Goal: Information Seeking & Learning: Learn about a topic

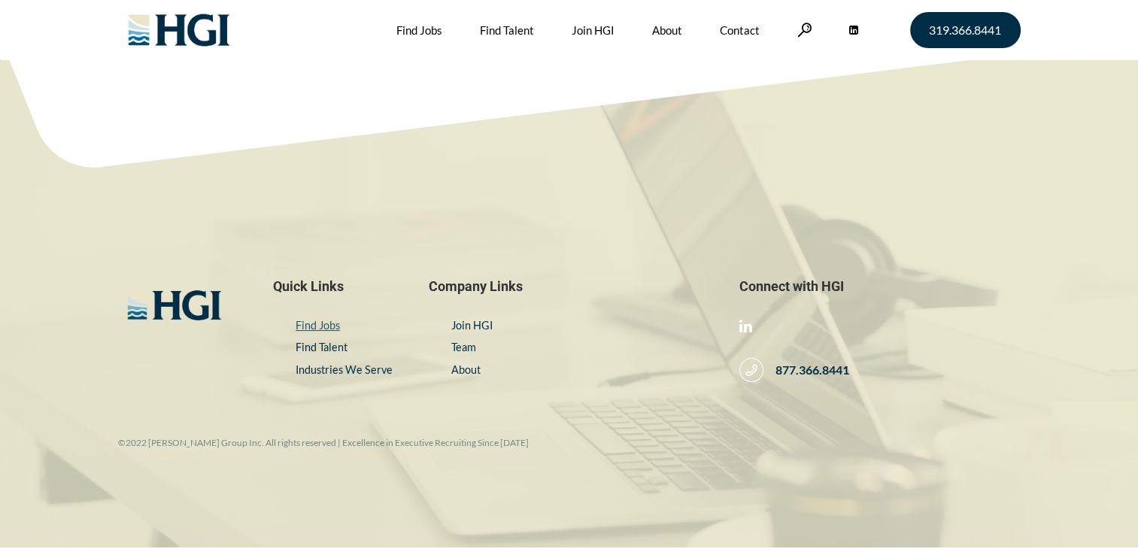
click at [319, 327] on link "Find Jobs" at bounding box center [317, 325] width 44 height 13
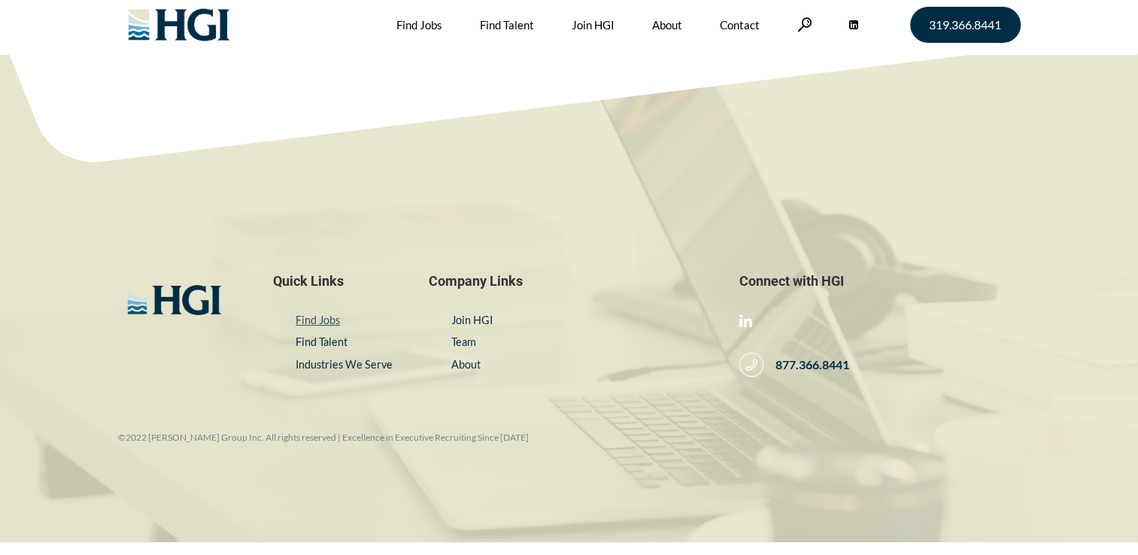
click at [322, 317] on link "Find Jobs" at bounding box center [317, 320] width 44 height 13
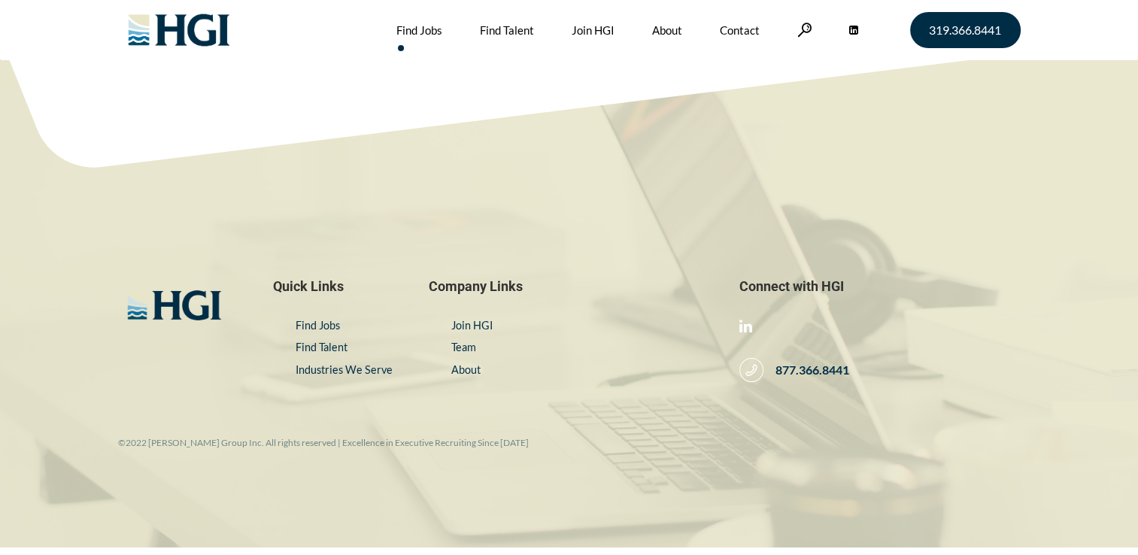
click at [426, 31] on link "Find Jobs" at bounding box center [419, 30] width 46 height 60
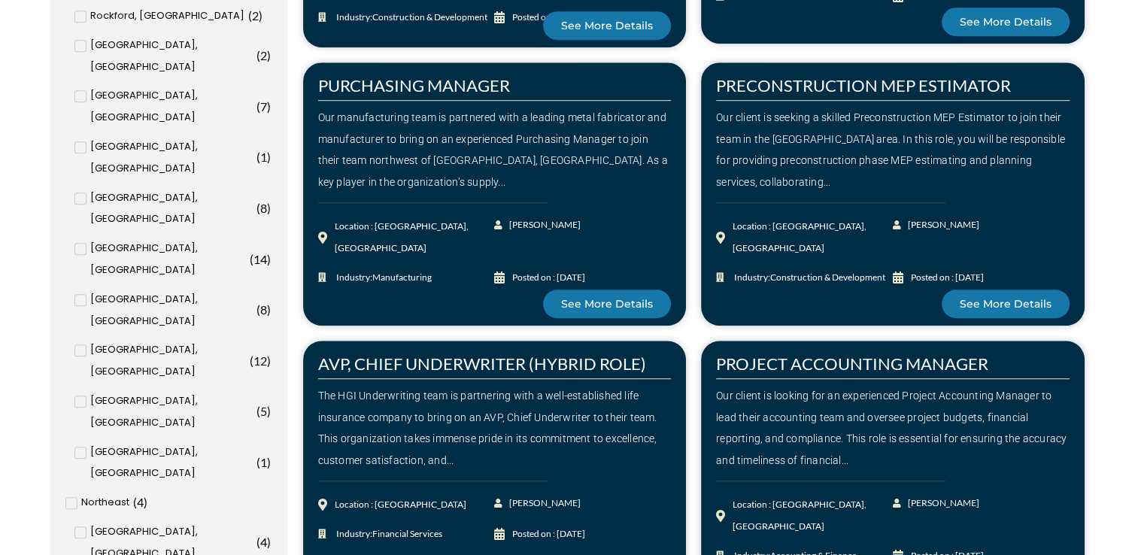
scroll to position [959, 0]
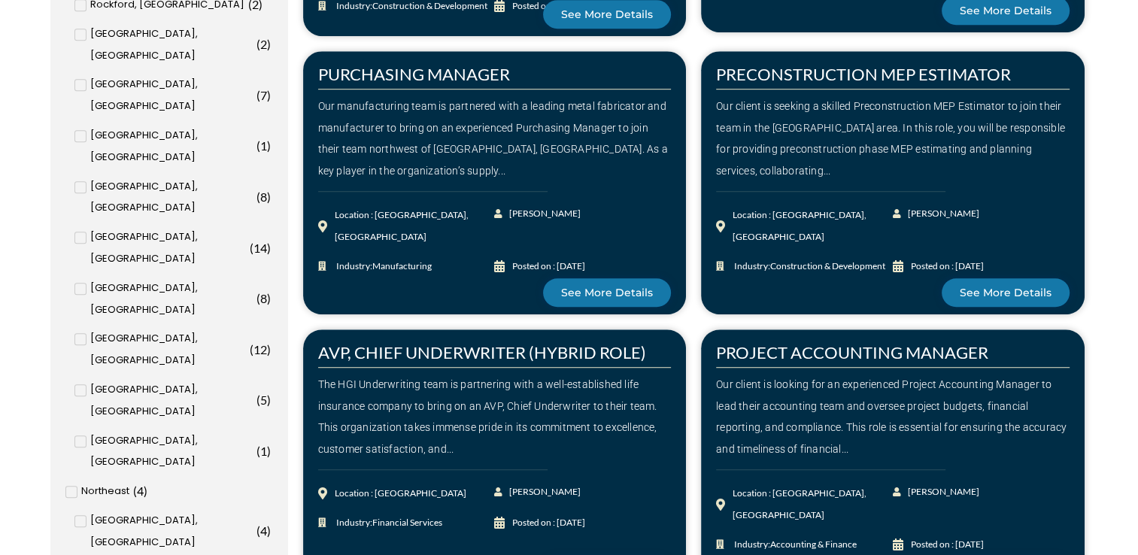
click at [0, 0] on input "Philadelphia, PA ( 7 )" at bounding box center [0, 0] width 0 height 0
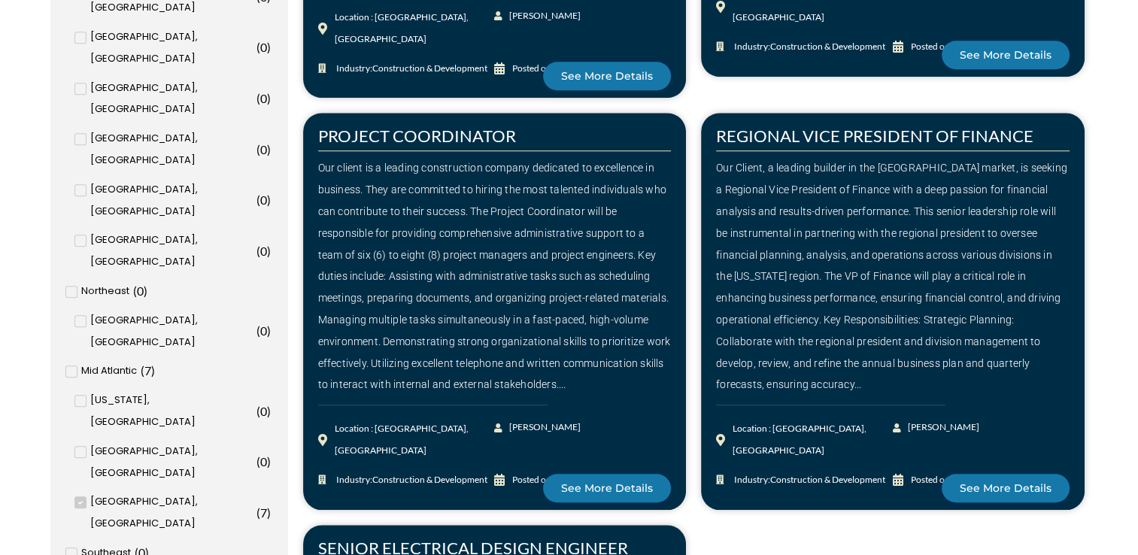
scroll to position [1216, 0]
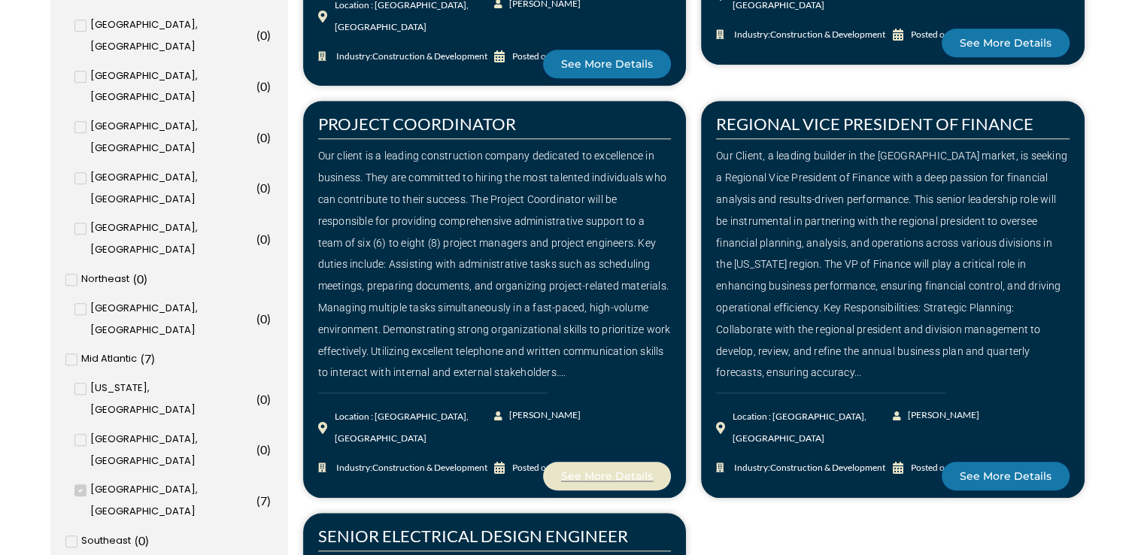
click at [577, 462] on link "See More Details" at bounding box center [607, 476] width 128 height 29
click at [78, 486] on icon at bounding box center [80, 490] width 5 height 9
click at [0, 0] on input "Philadelphia, PA ( 7 )" at bounding box center [0, 0] width 0 height 0
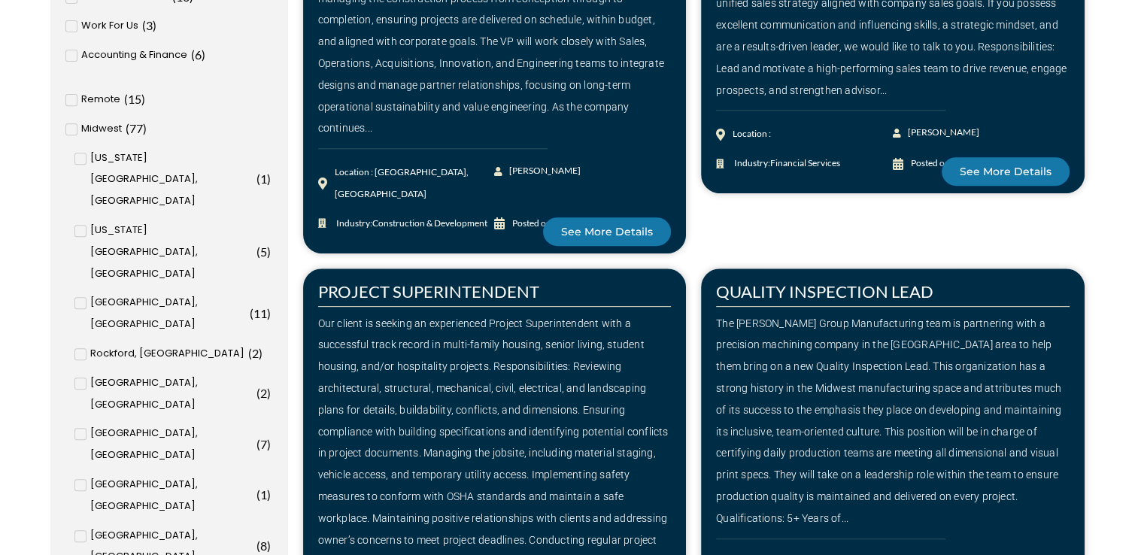
scroll to position [589, 0]
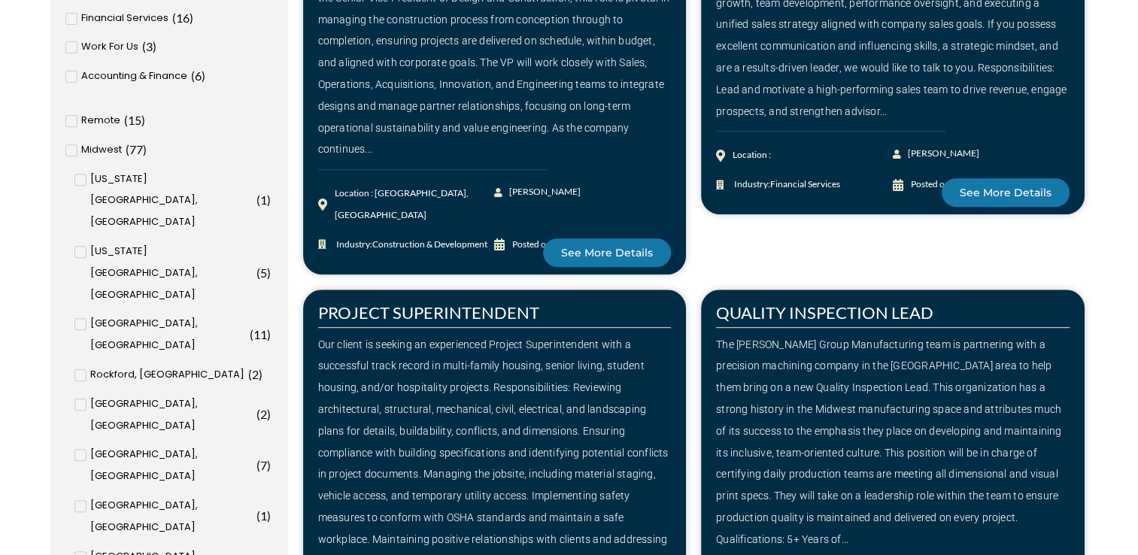
click at [103, 122] on span "Remote" at bounding box center [100, 121] width 39 height 22
click at [0, 0] on input "Remote ( 15 )" at bounding box center [0, 0] width 0 height 0
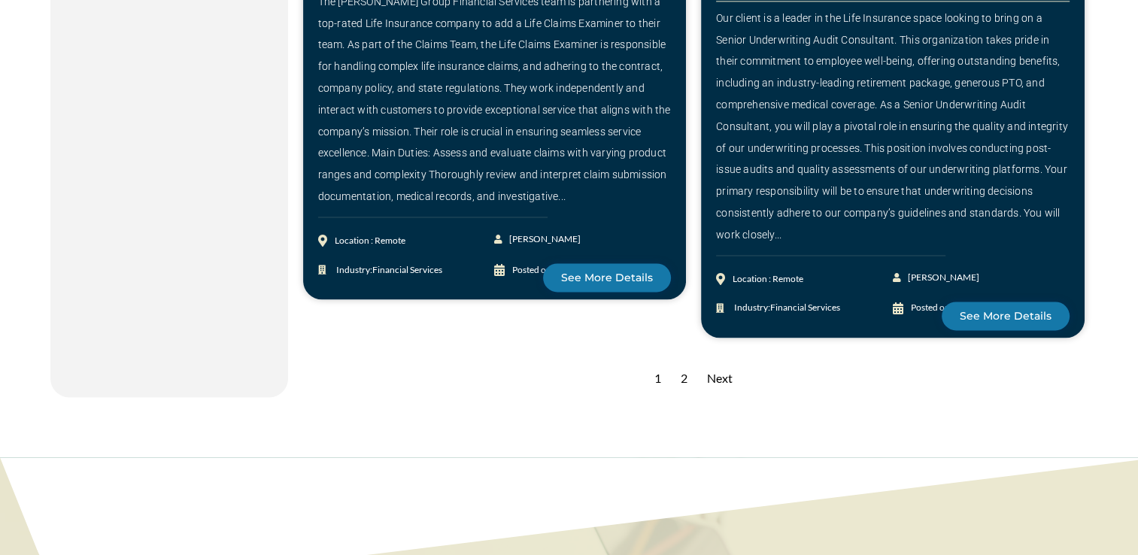
scroll to position [2074, 0]
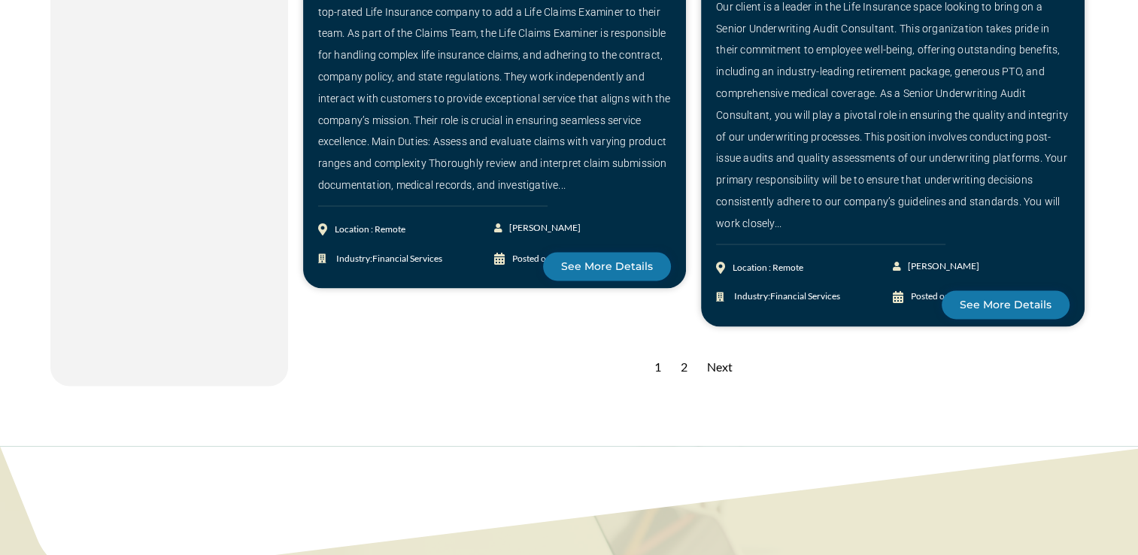
click at [726, 368] on div "Next" at bounding box center [719, 367] width 41 height 37
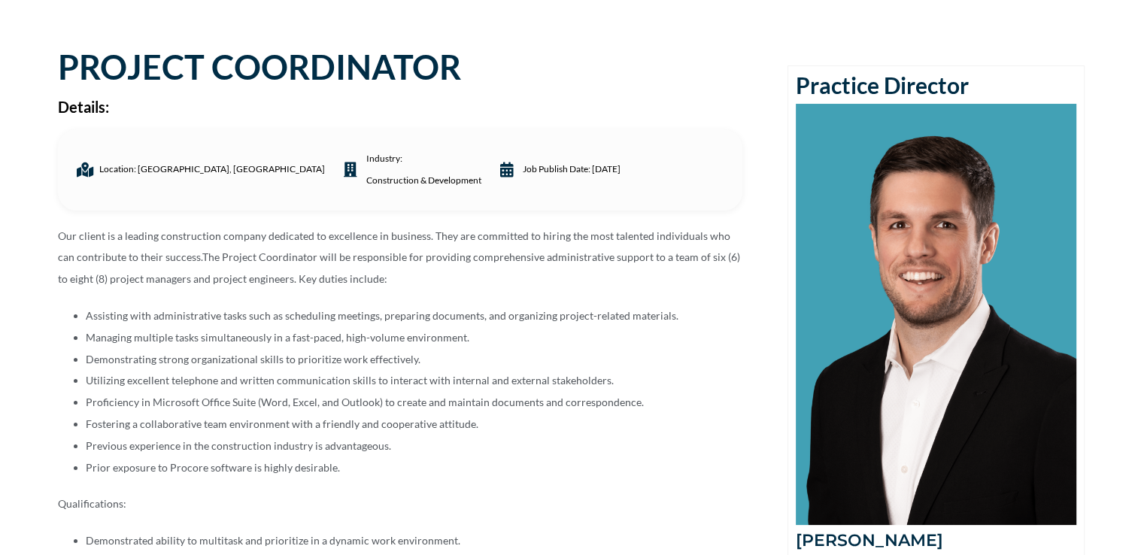
scroll to position [117, 0]
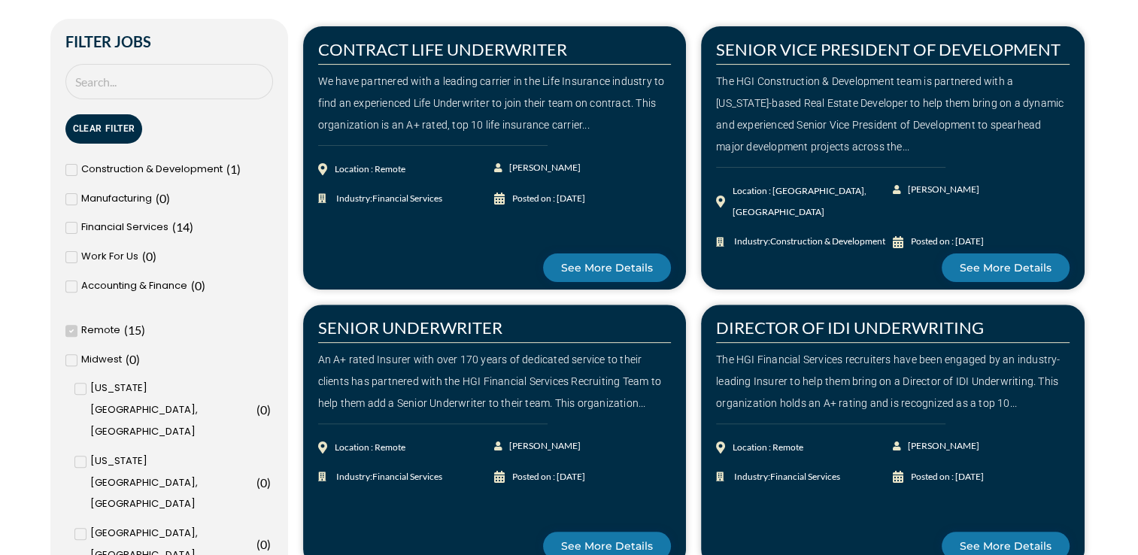
scroll to position [450, 0]
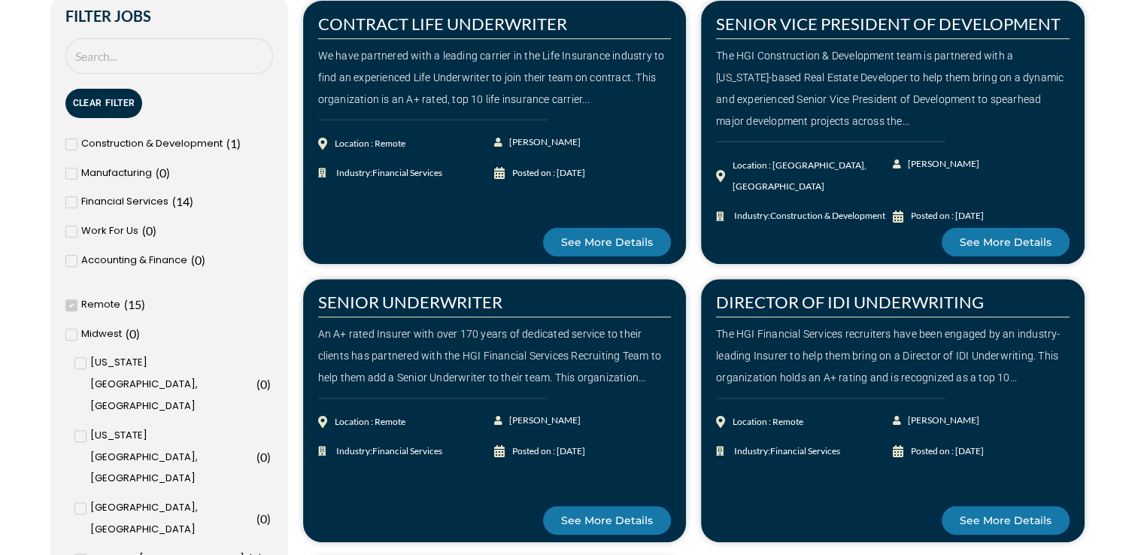
click at [100, 302] on span "Remote" at bounding box center [100, 305] width 39 height 22
click at [0, 0] on input "Remote ( 15 )" at bounding box center [0, 0] width 0 height 0
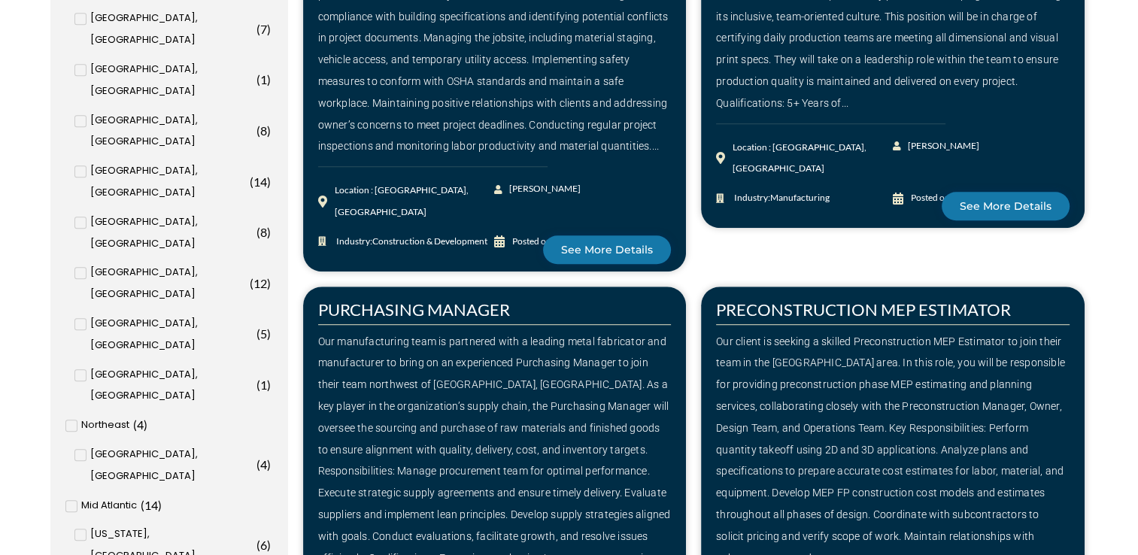
scroll to position [1040, 0]
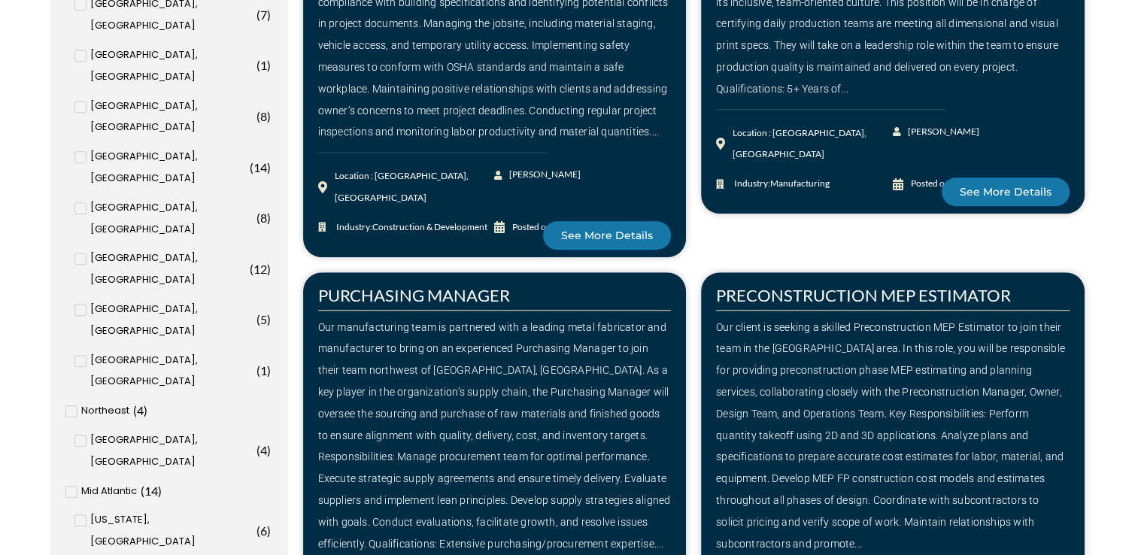
click at [0, 0] on input "[GEOGRAPHIC_DATA], [GEOGRAPHIC_DATA] ( 1 )" at bounding box center [0, 0] width 0 height 0
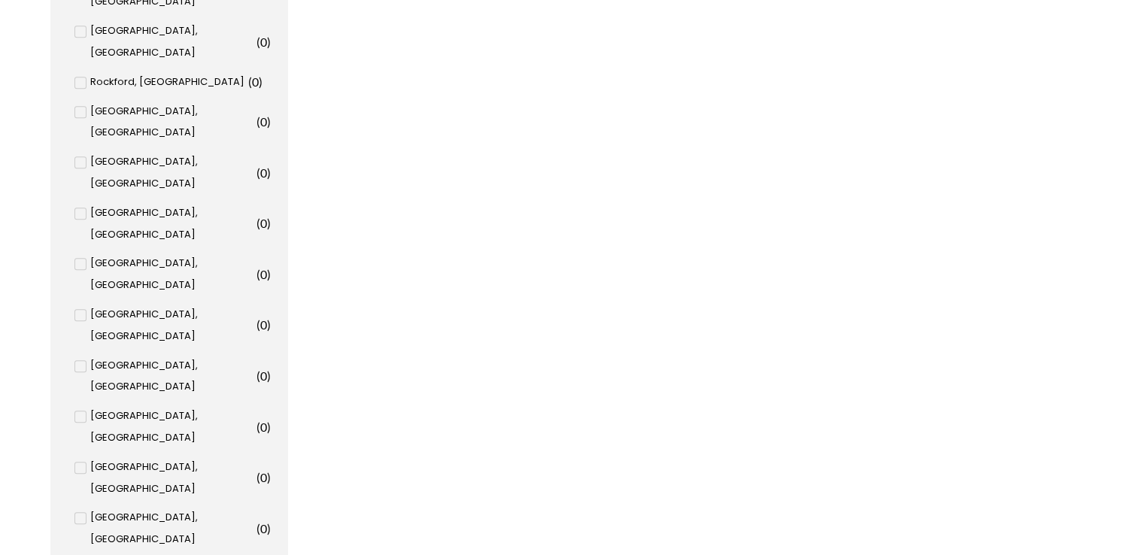
scroll to position [929, 0]
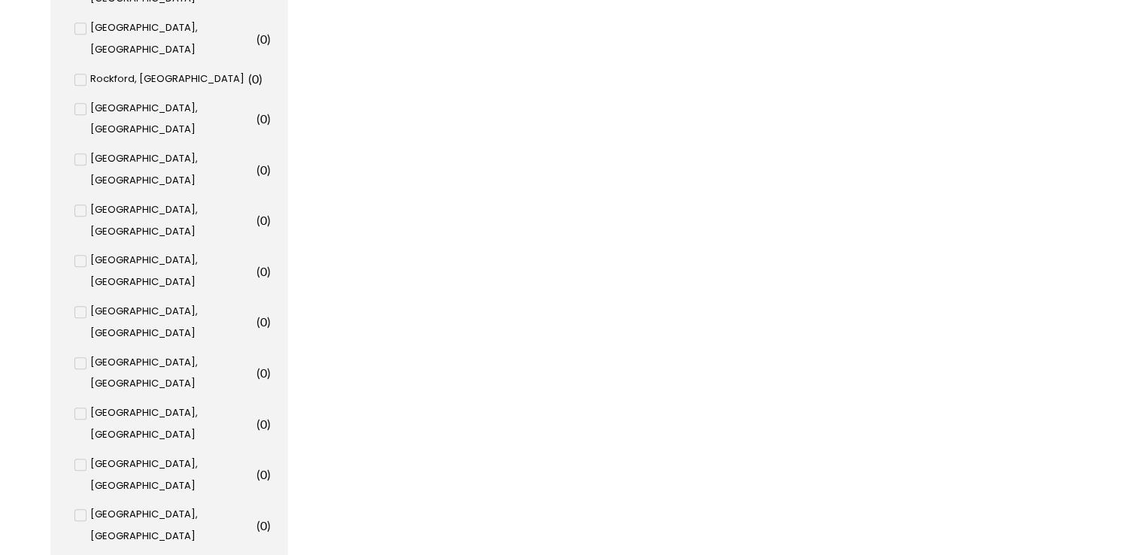
click at [0, 0] on input "[GEOGRAPHIC_DATA], [GEOGRAPHIC_DATA] ( 1 )" at bounding box center [0, 0] width 0 height 0
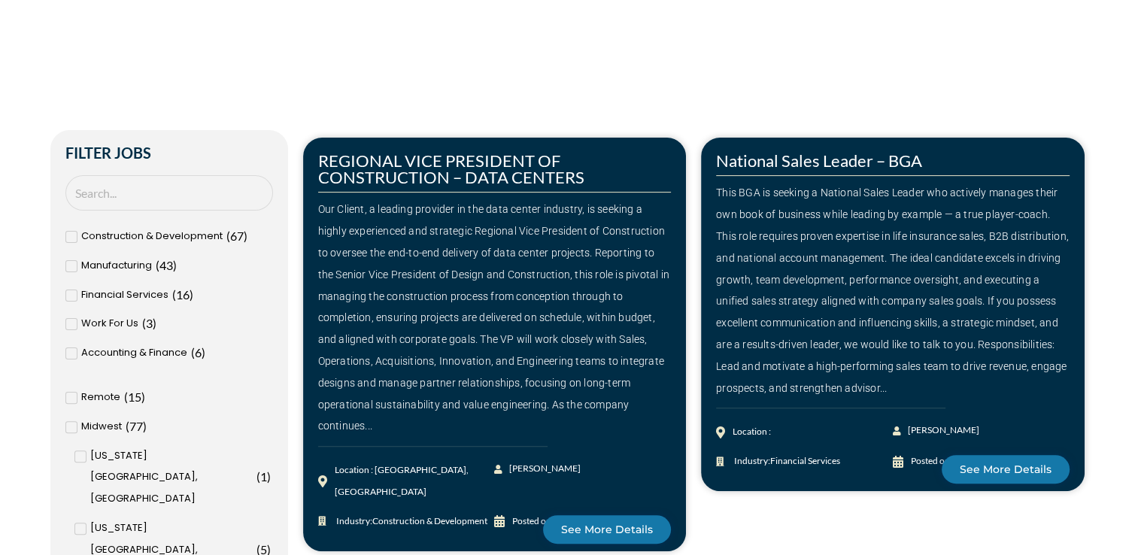
scroll to position [345, 0]
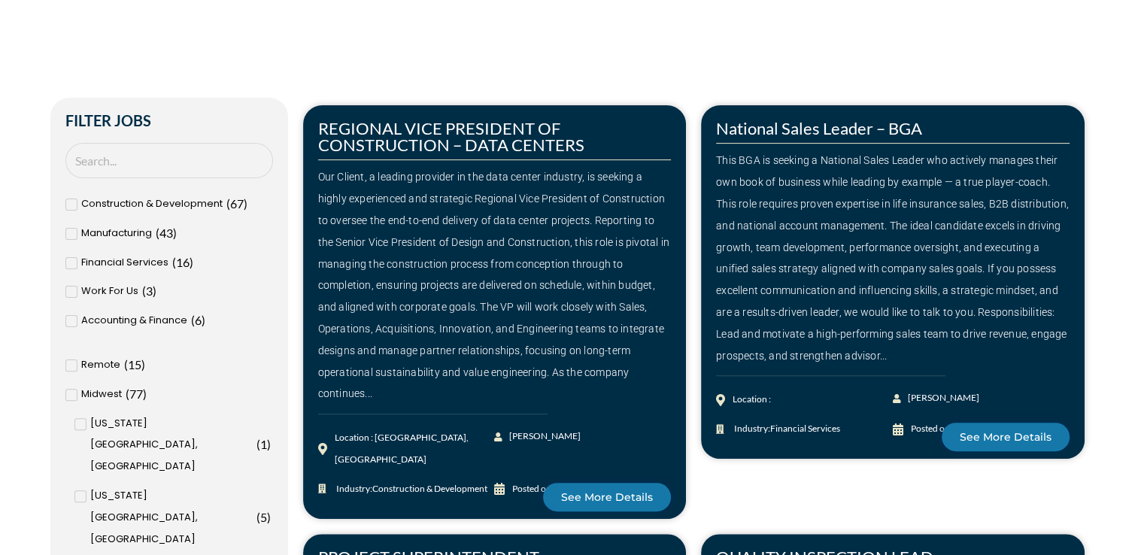
click at [77, 317] on div "Accounting & Finance ( 6 )" at bounding box center [169, 321] width 208 height 22
click at [0, 0] on input "Accounting & Finance ( 6 )" at bounding box center [0, 0] width 0 height 0
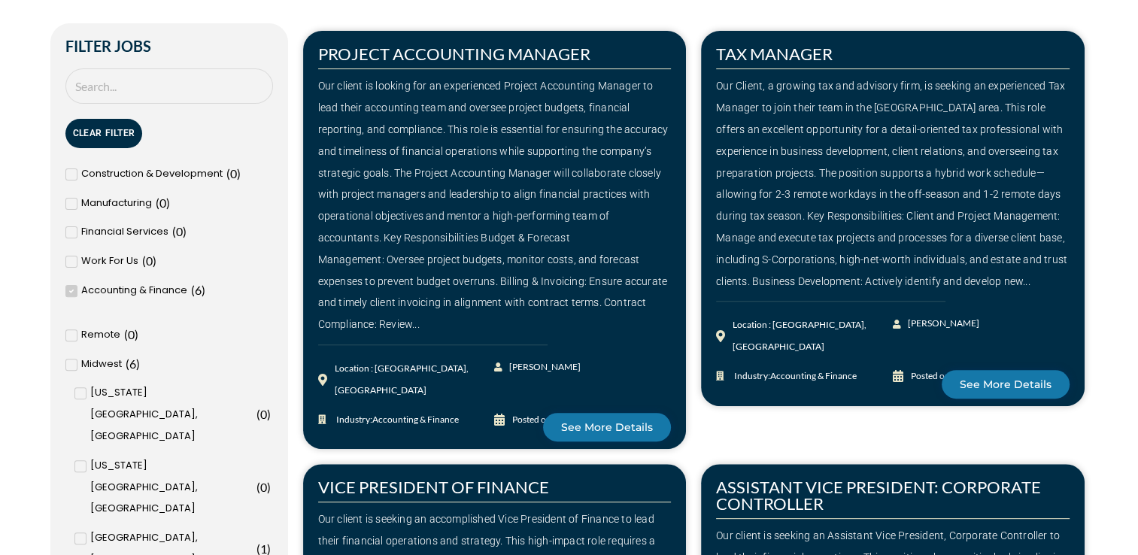
scroll to position [417, 0]
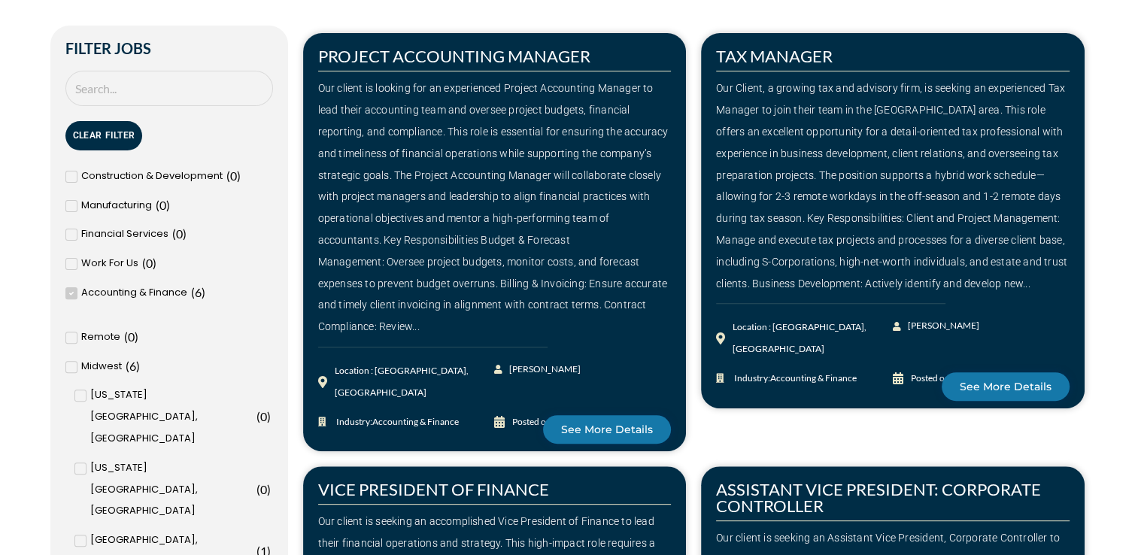
click at [126, 292] on span "Accounting & Finance" at bounding box center [134, 293] width 106 height 22
click at [0, 0] on input "Accounting & Finance ( 6 )" at bounding box center [0, 0] width 0 height 0
